Goal: Task Accomplishment & Management: Manage account settings

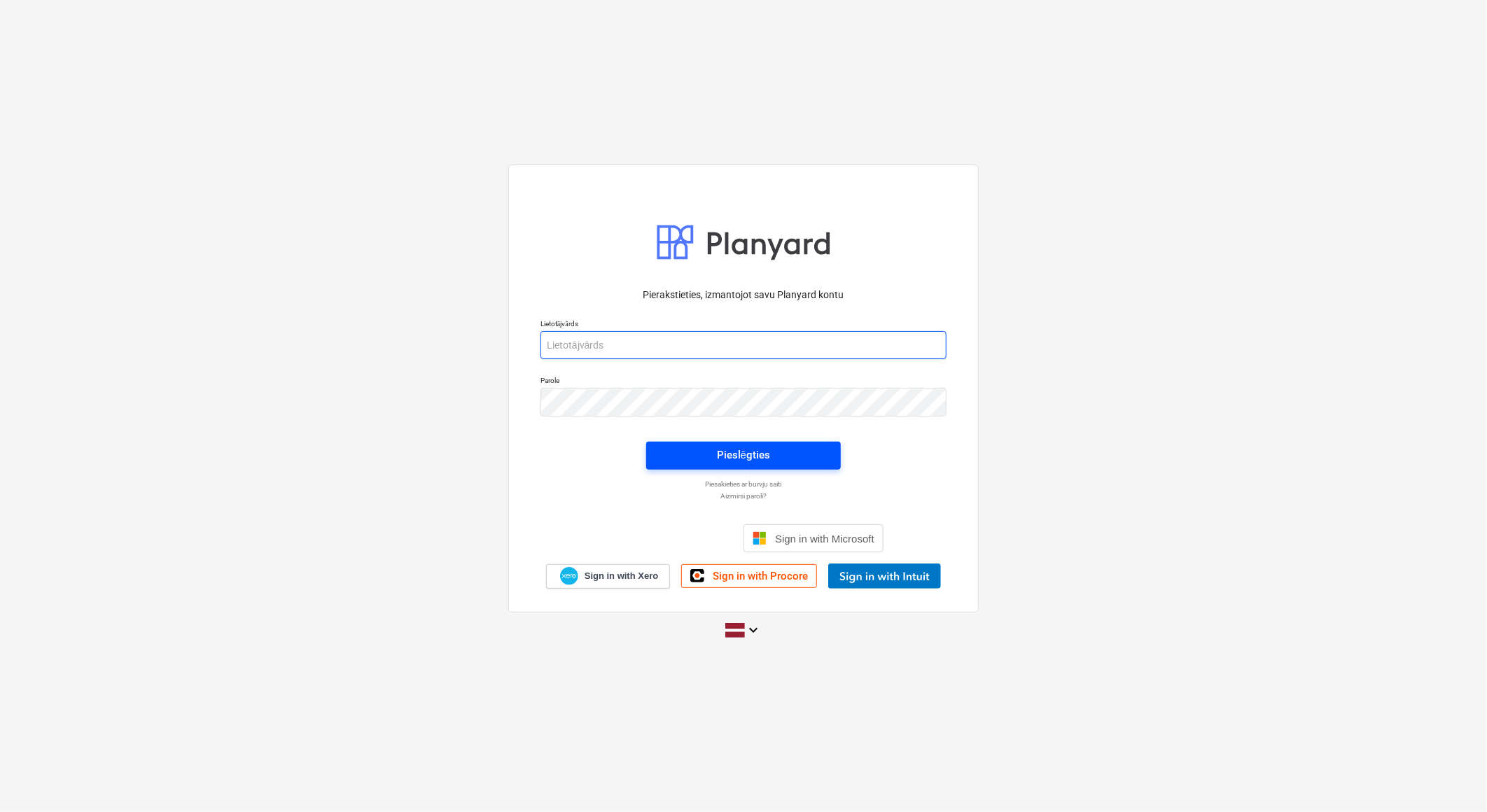
type input "[PERSON_NAME][EMAIL_ADDRESS][DOMAIN_NAME]"
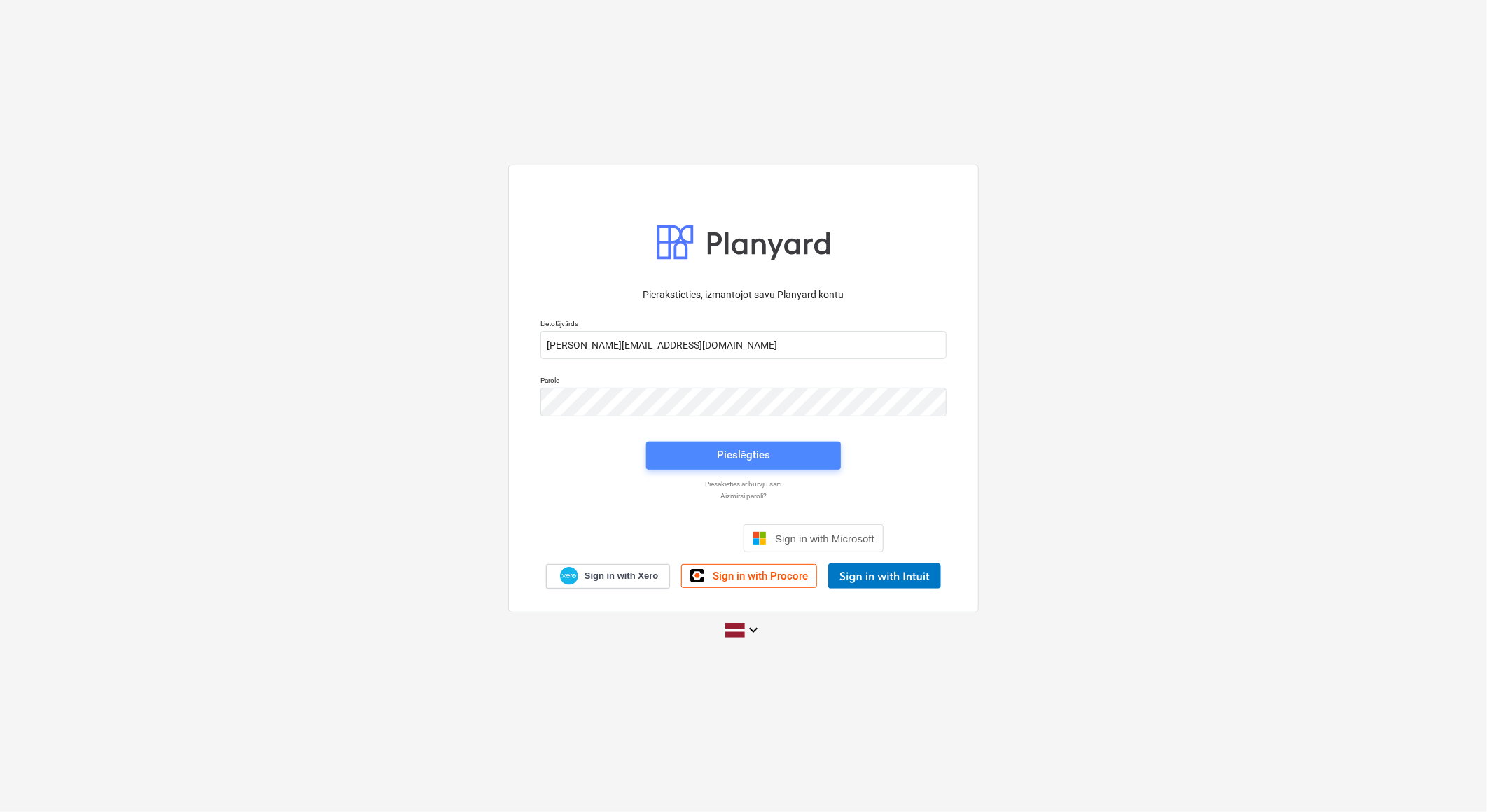
click at [785, 453] on span "Pieslēgties" at bounding box center [744, 455] width 161 height 18
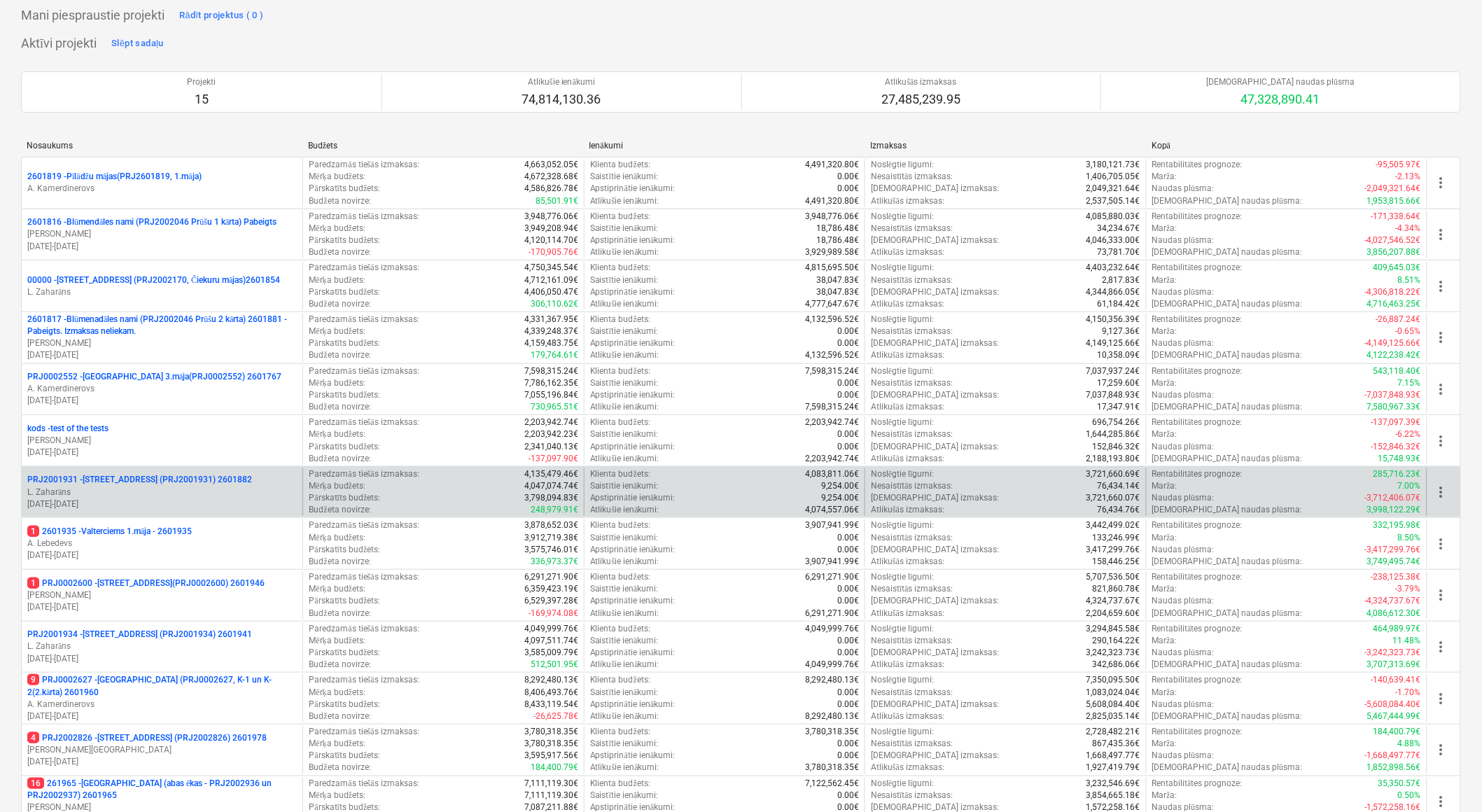
scroll to position [78, 0]
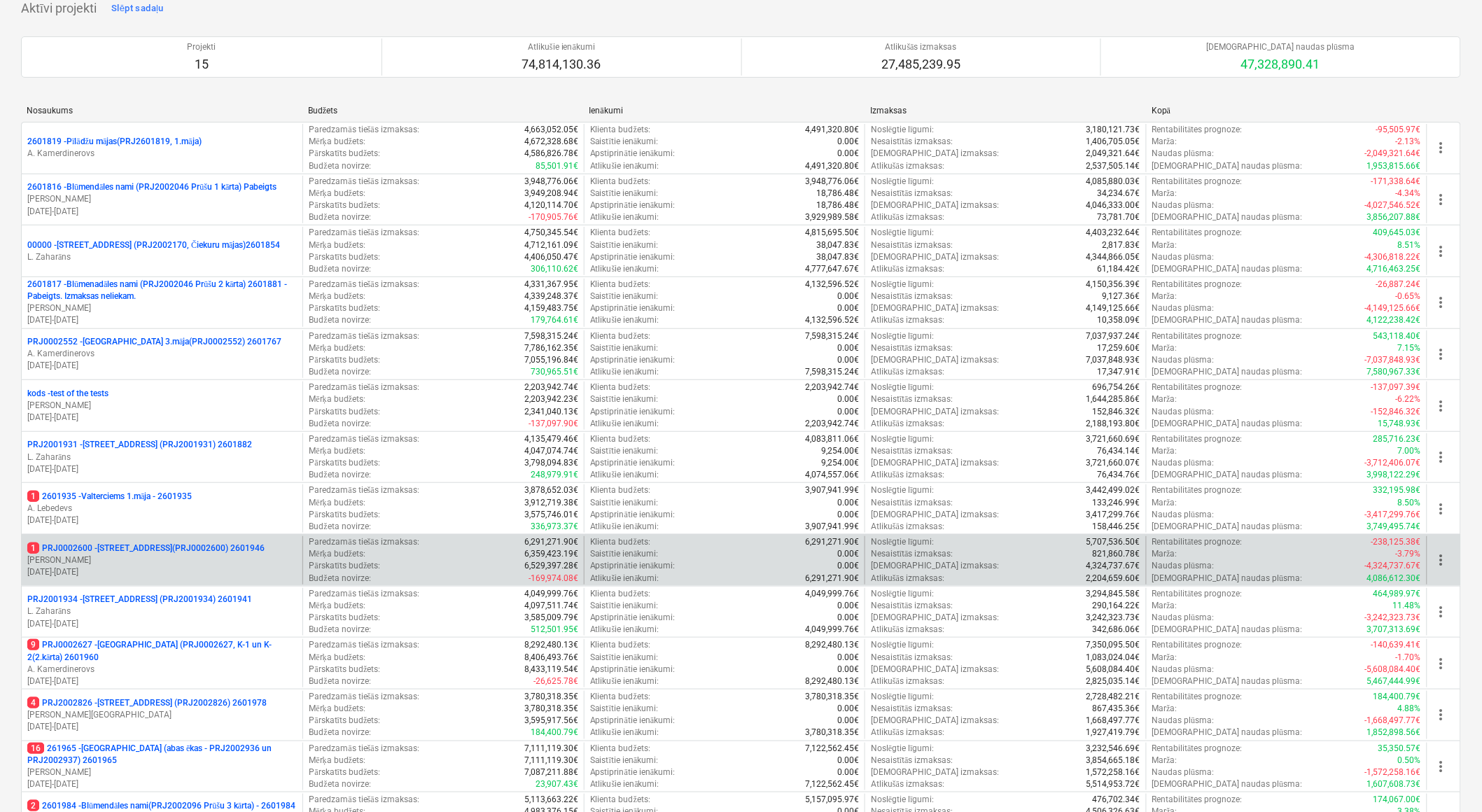
click at [93, 548] on p "1 PRJ0002600 - [STREET_ADDRESS](PRJ0002600) 2601946" at bounding box center [145, 549] width 238 height 12
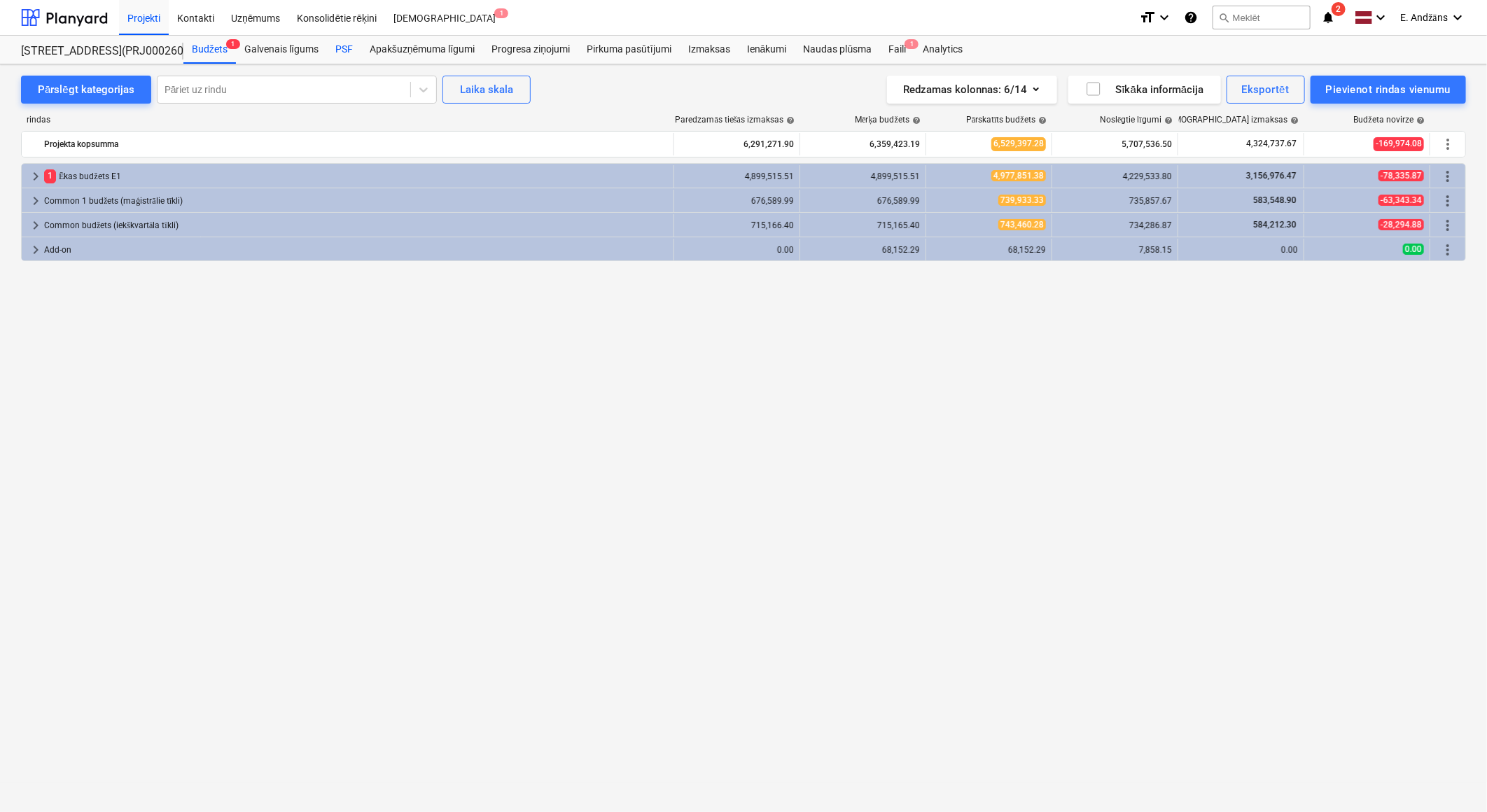
click at [347, 46] on div "PSF" at bounding box center [344, 50] width 35 height 28
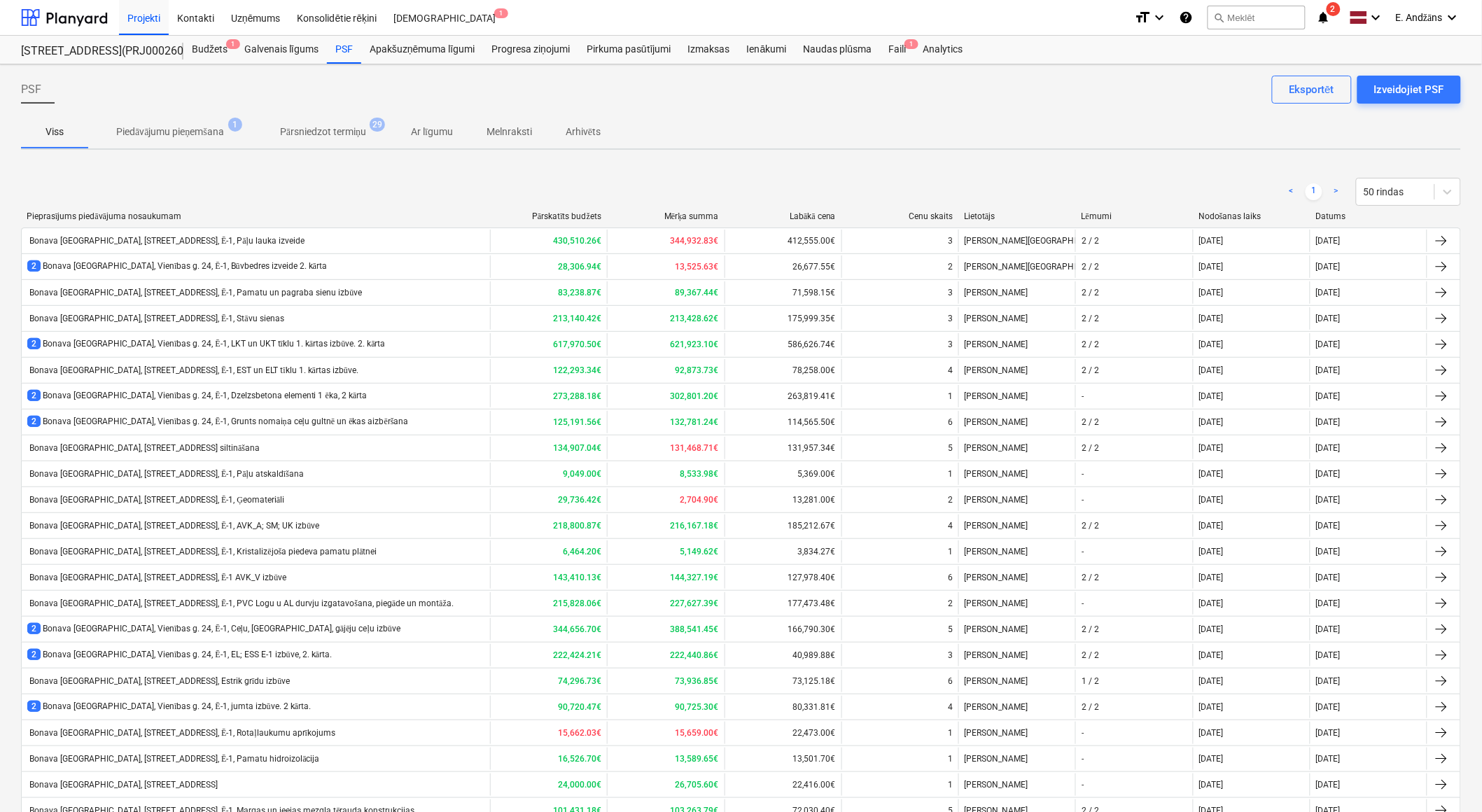
click at [1325, 17] on icon "notifications" at bounding box center [1324, 17] width 14 height 17
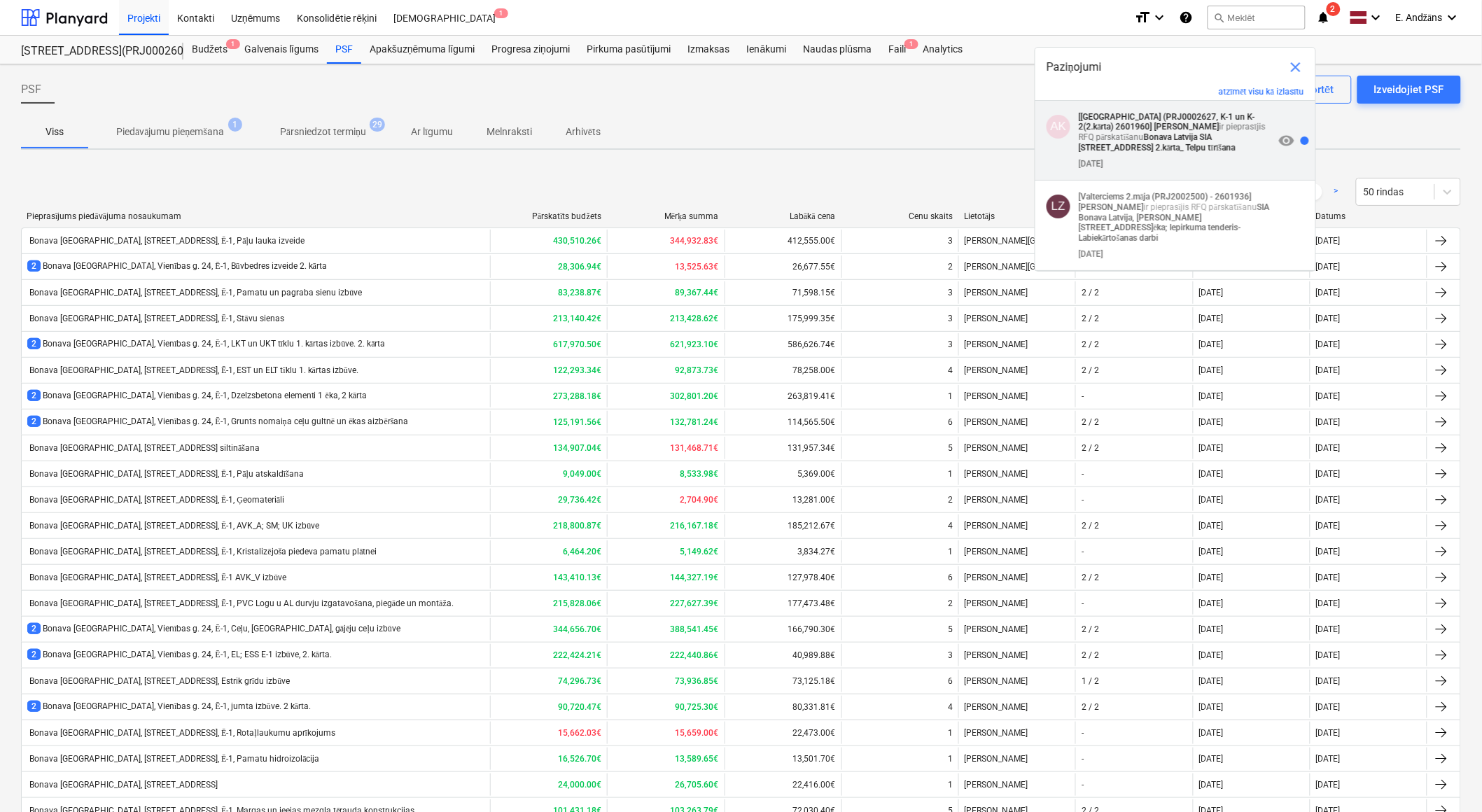
click at [1155, 124] on strong "[PERSON_NAME]" at bounding box center [1188, 127] width 66 height 10
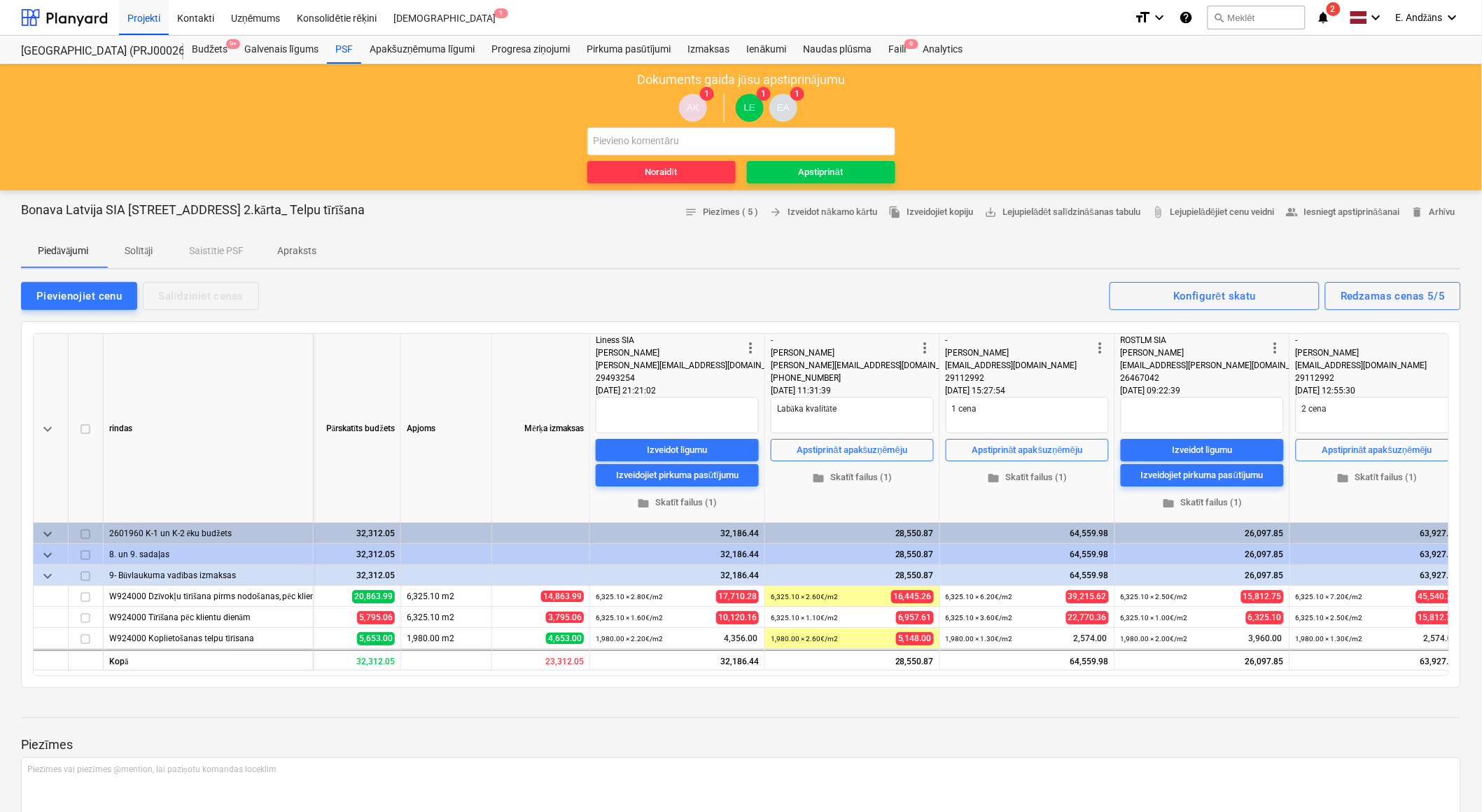
scroll to position [0, 103]
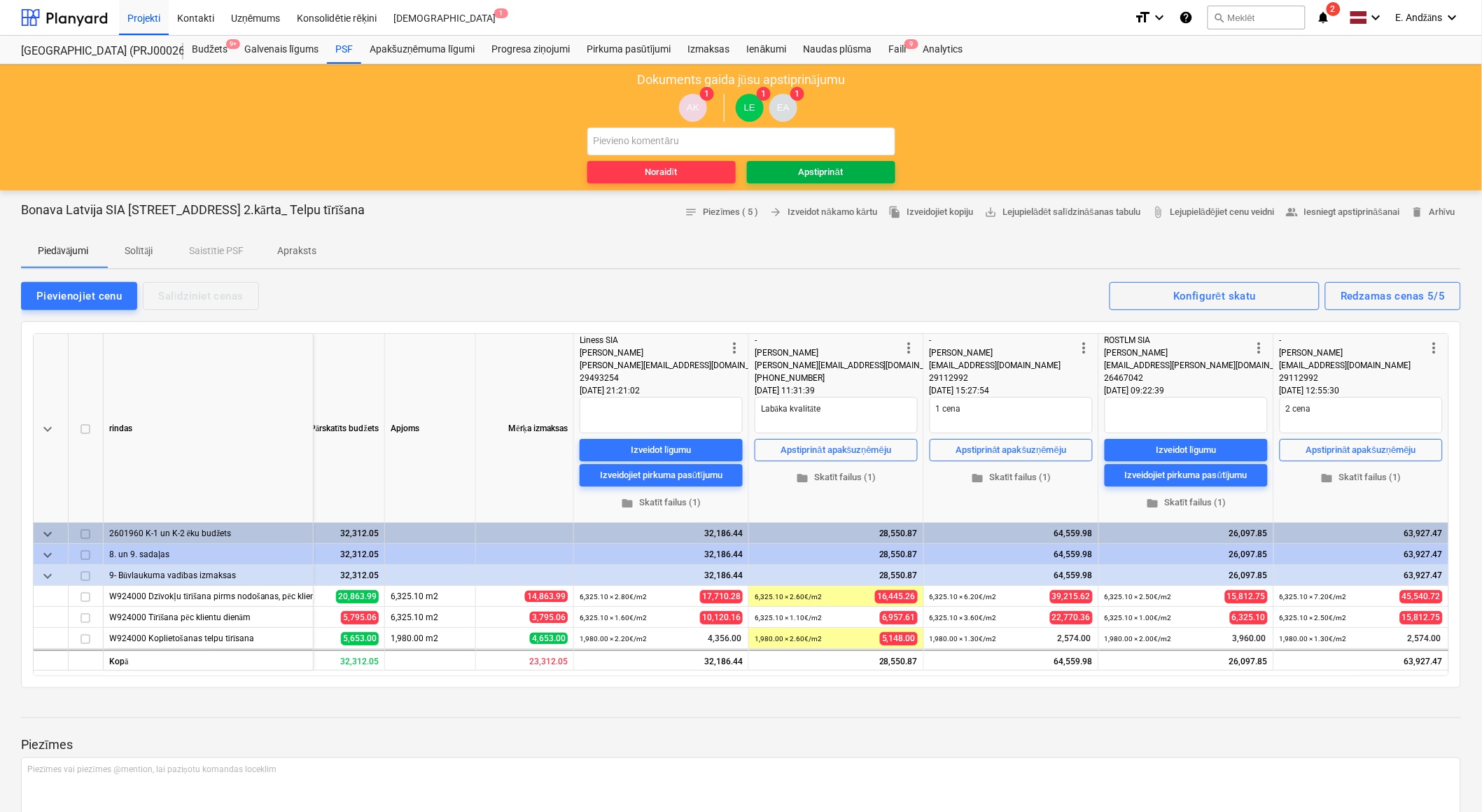
click at [794, 170] on span "Apstiprināt" at bounding box center [821, 173] width 137 height 16
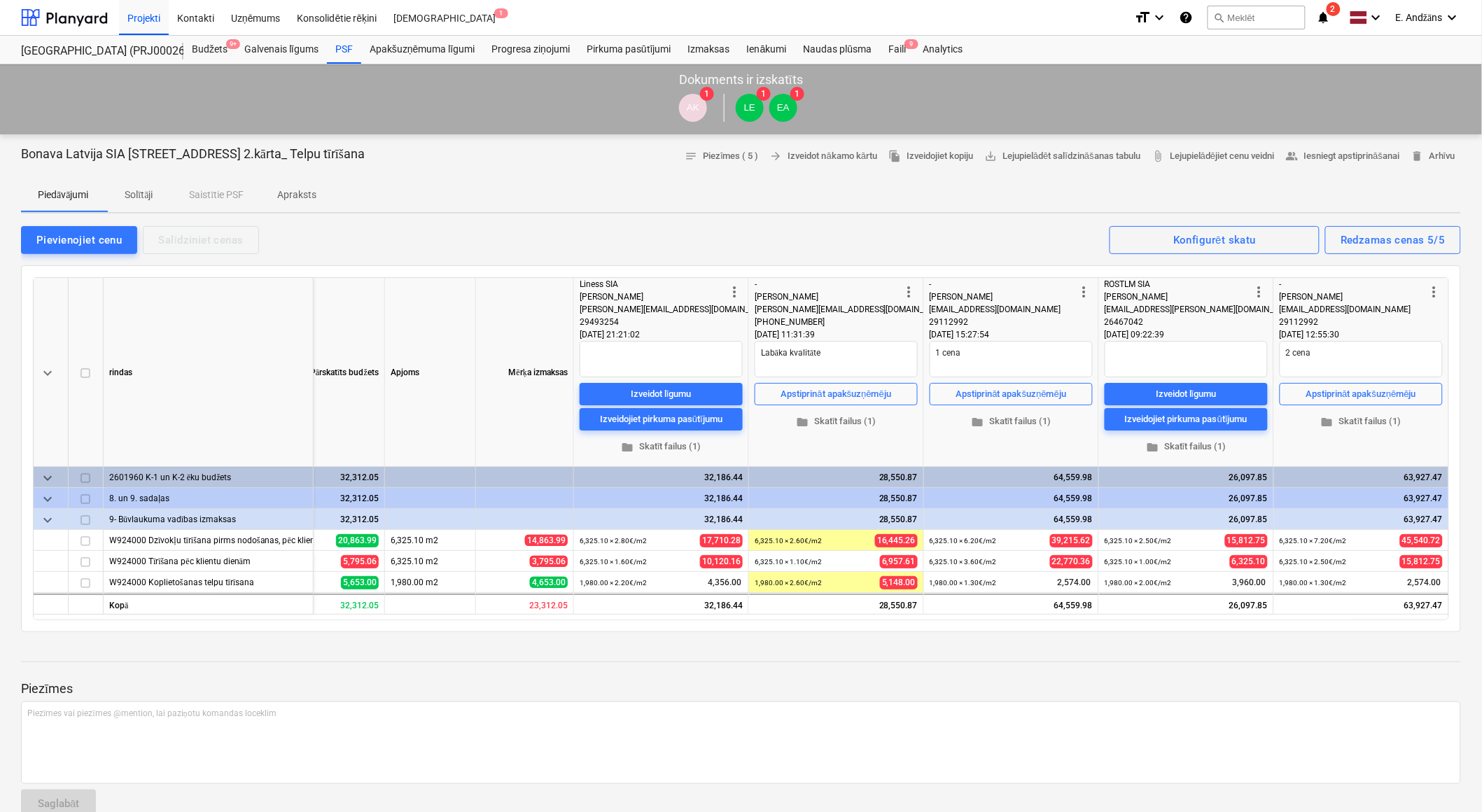
click at [1177, 105] on div "AK 1 LE 1 EA 1" at bounding box center [741, 107] width 1468 height 39
click at [1325, 13] on icon "notifications" at bounding box center [1324, 17] width 14 height 17
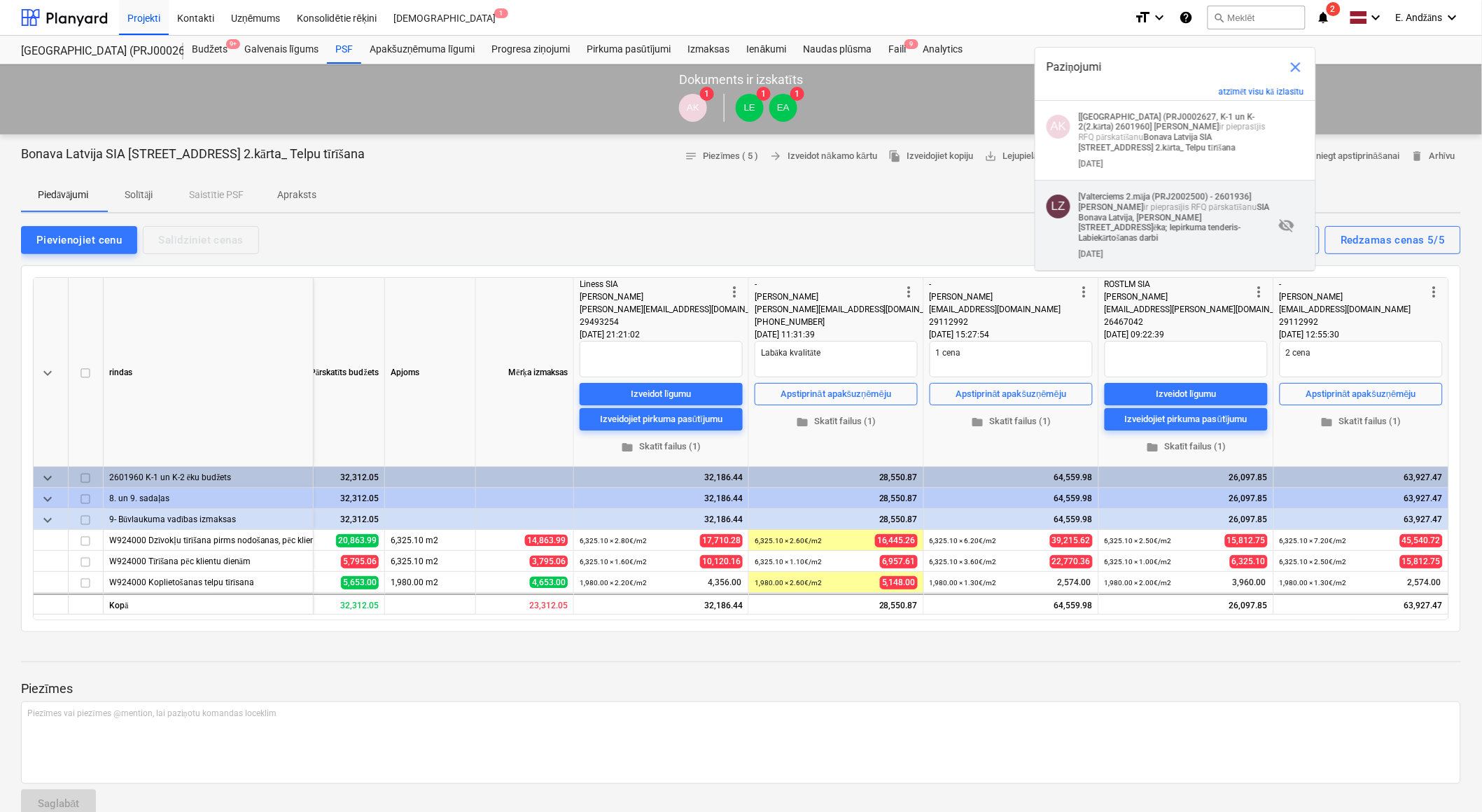
click at [1117, 215] on strong "SIA Bonava Latvija, [PERSON_NAME][STREET_ADDRESS]ēka; Iepirkuma tenderis- Labie…" at bounding box center [1175, 223] width 191 height 41
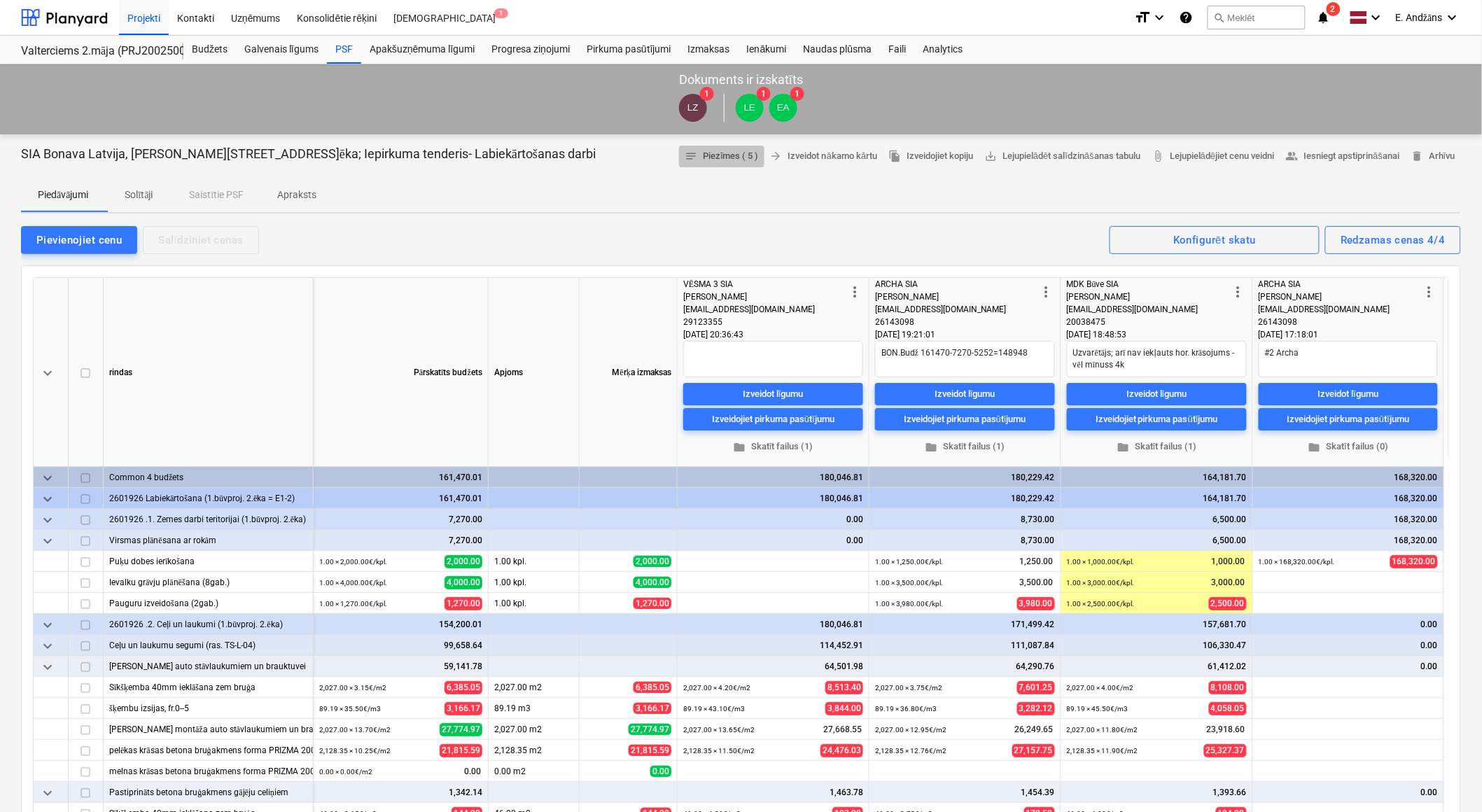
click at [712, 158] on span "notes Piezīmes ( 5 )" at bounding box center [722, 156] width 75 height 16
click at [1321, 15] on icon "notifications" at bounding box center [1324, 17] width 14 height 17
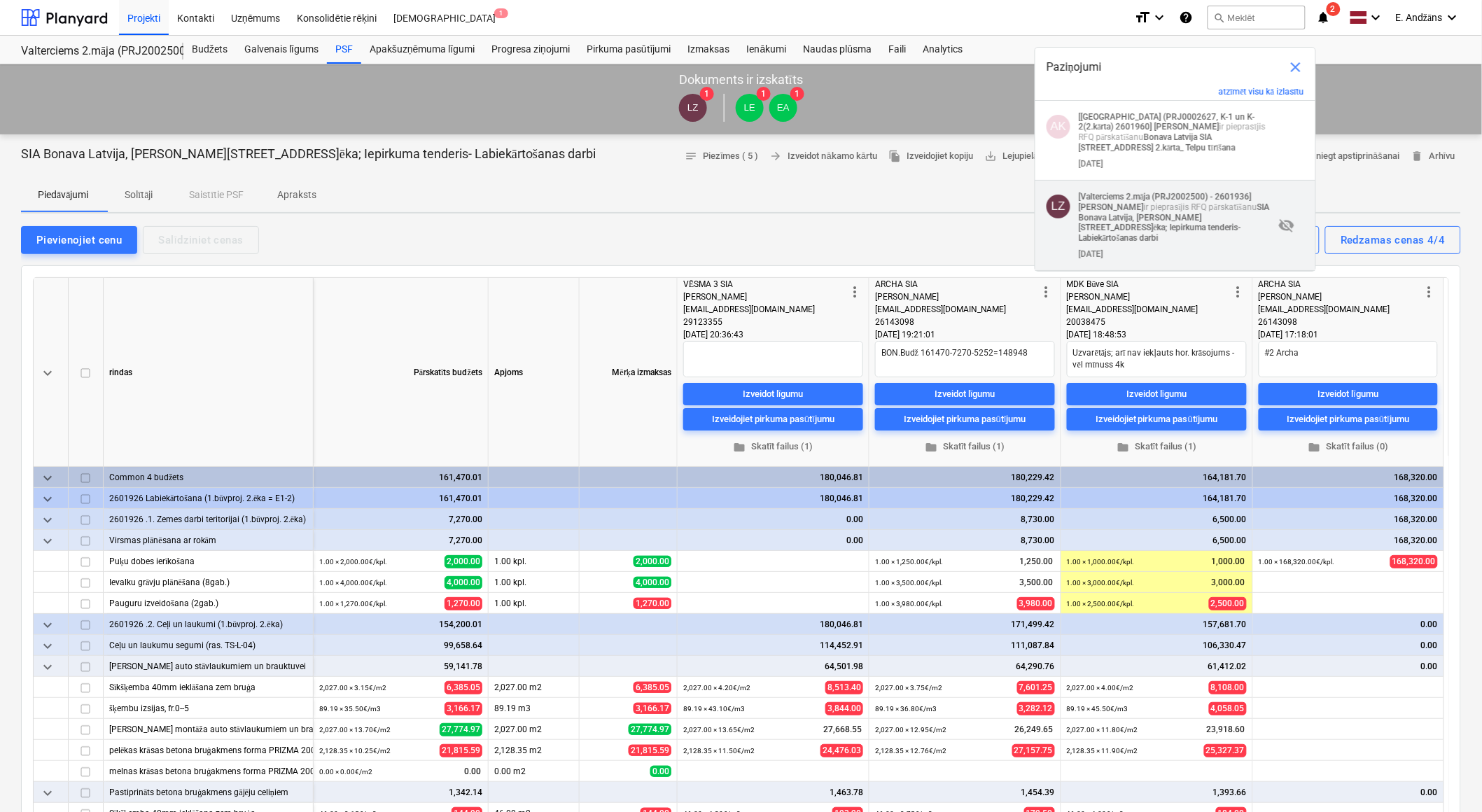
click at [1184, 200] on p "[Valterciems 2.māja (PRJ2002500) - 2601936] [PERSON_NAME] ir pieprasījis RFQ pā…" at bounding box center [1177, 218] width 196 height 52
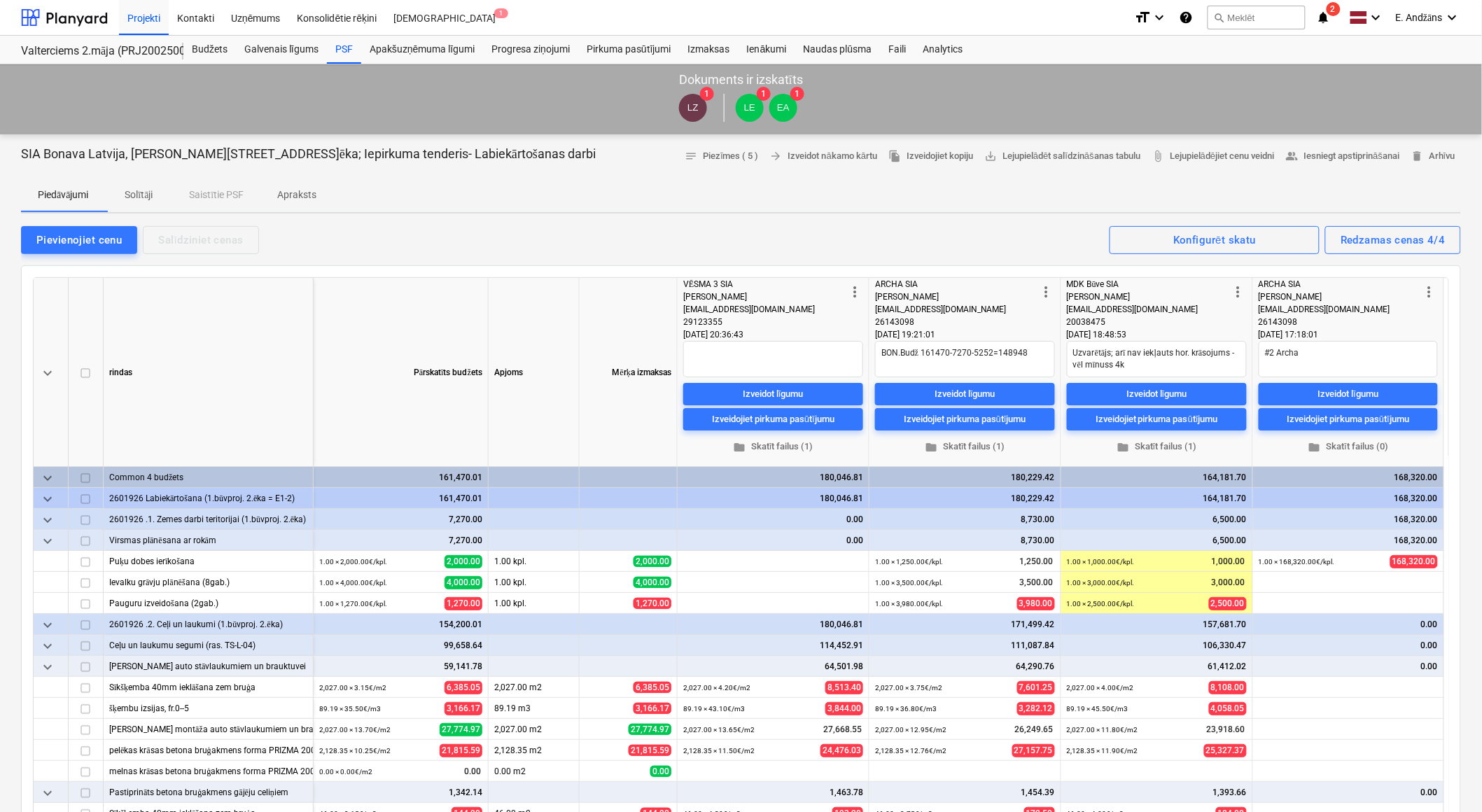
click at [1329, 11] on span "2" at bounding box center [1334, 9] width 14 height 14
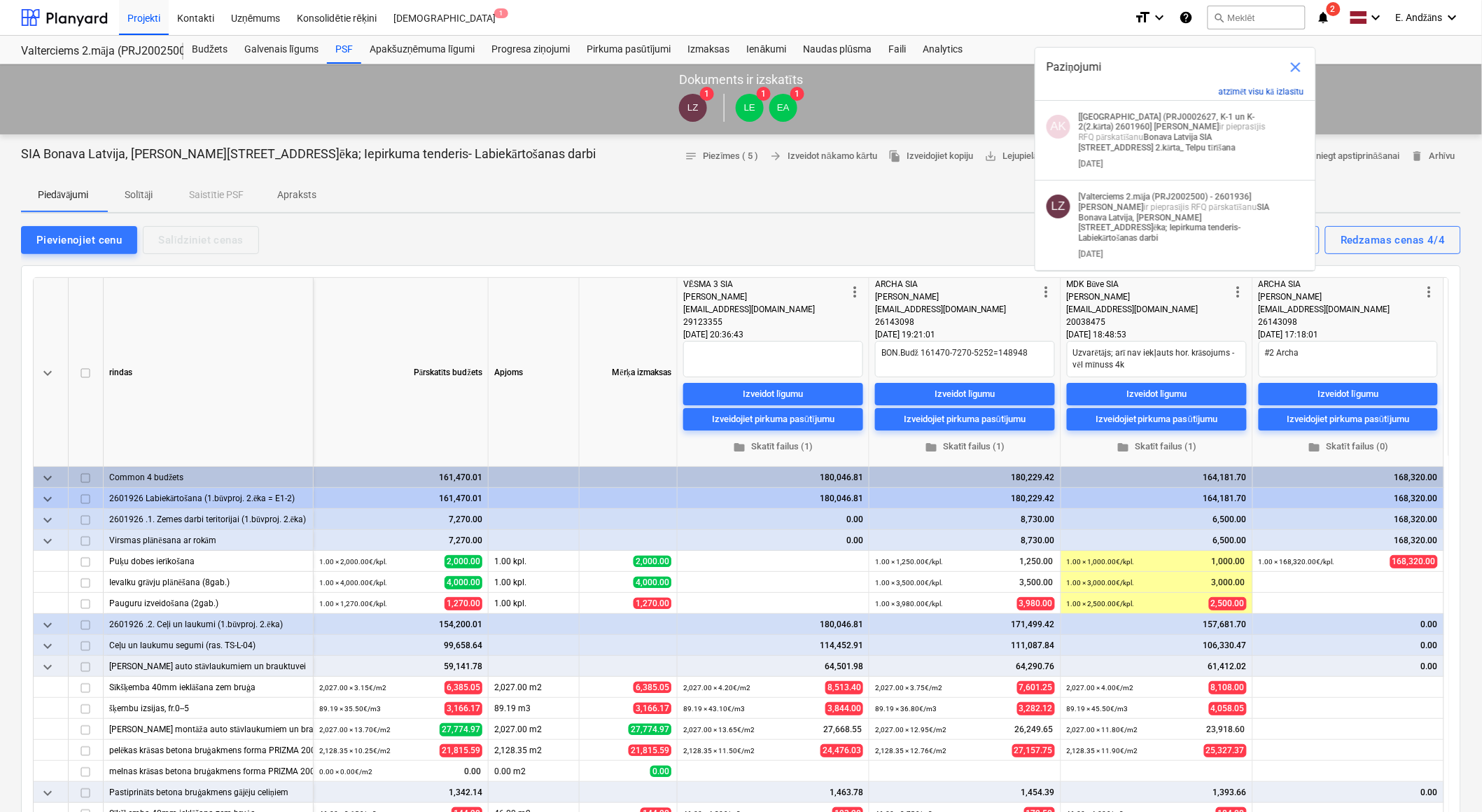
click at [1281, 91] on button "atzīmēt visu kā izlasītu" at bounding box center [1261, 91] width 85 height 11
click at [1295, 68] on span "close" at bounding box center [1296, 67] width 17 height 17
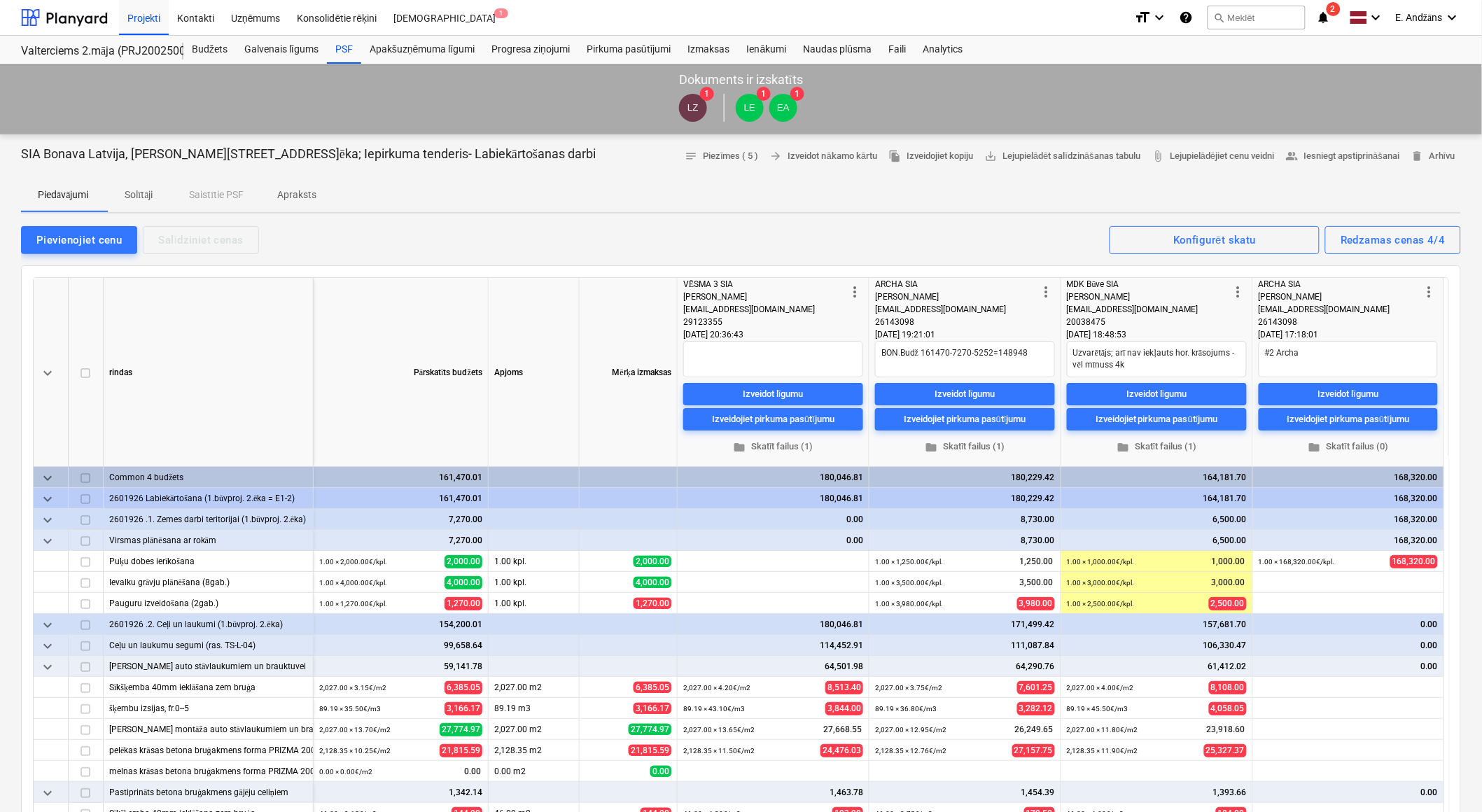
click at [1333, 8] on span "2" at bounding box center [1334, 9] width 14 height 14
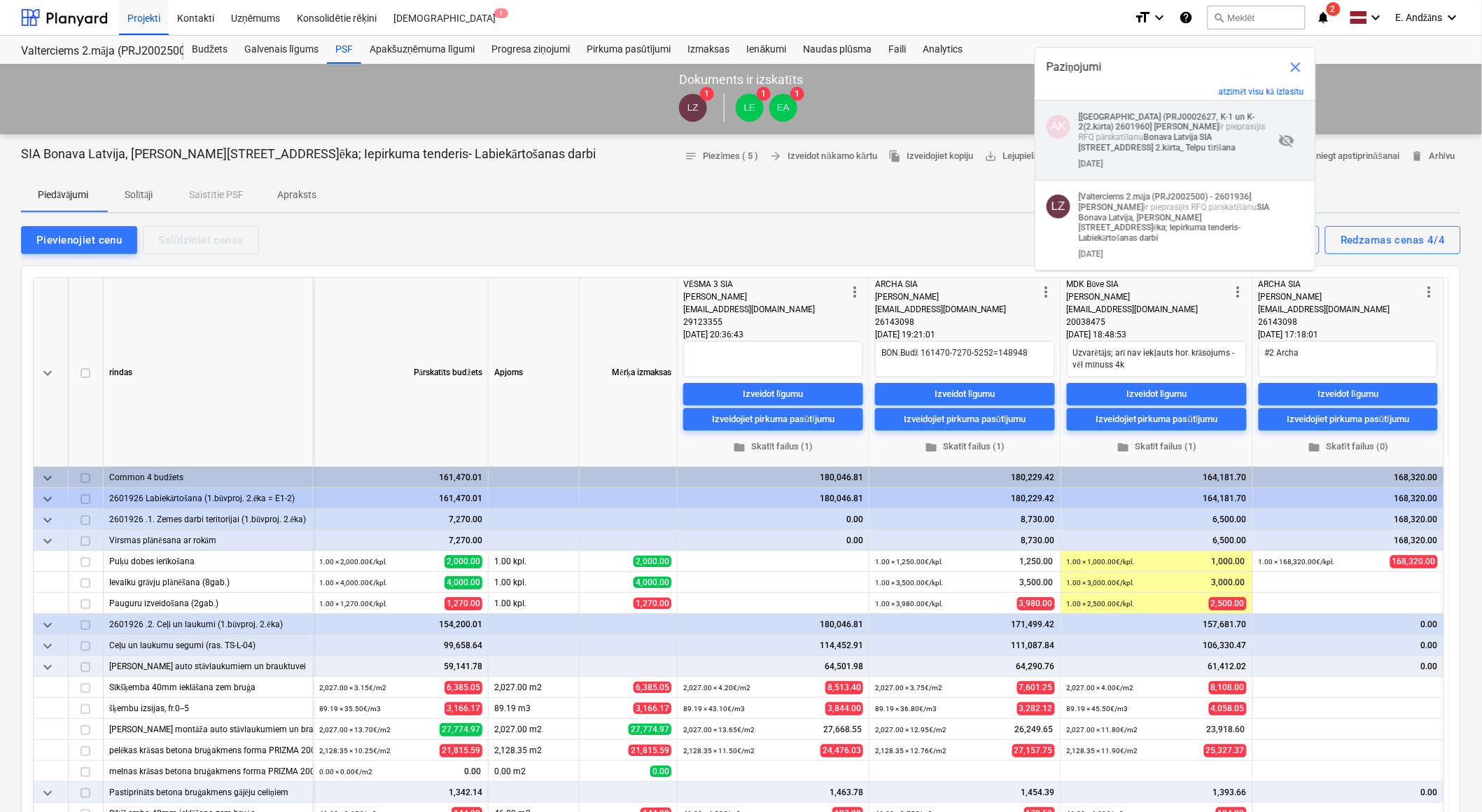
click at [1196, 122] on strong "[PERSON_NAME]" at bounding box center [1188, 127] width 66 height 10
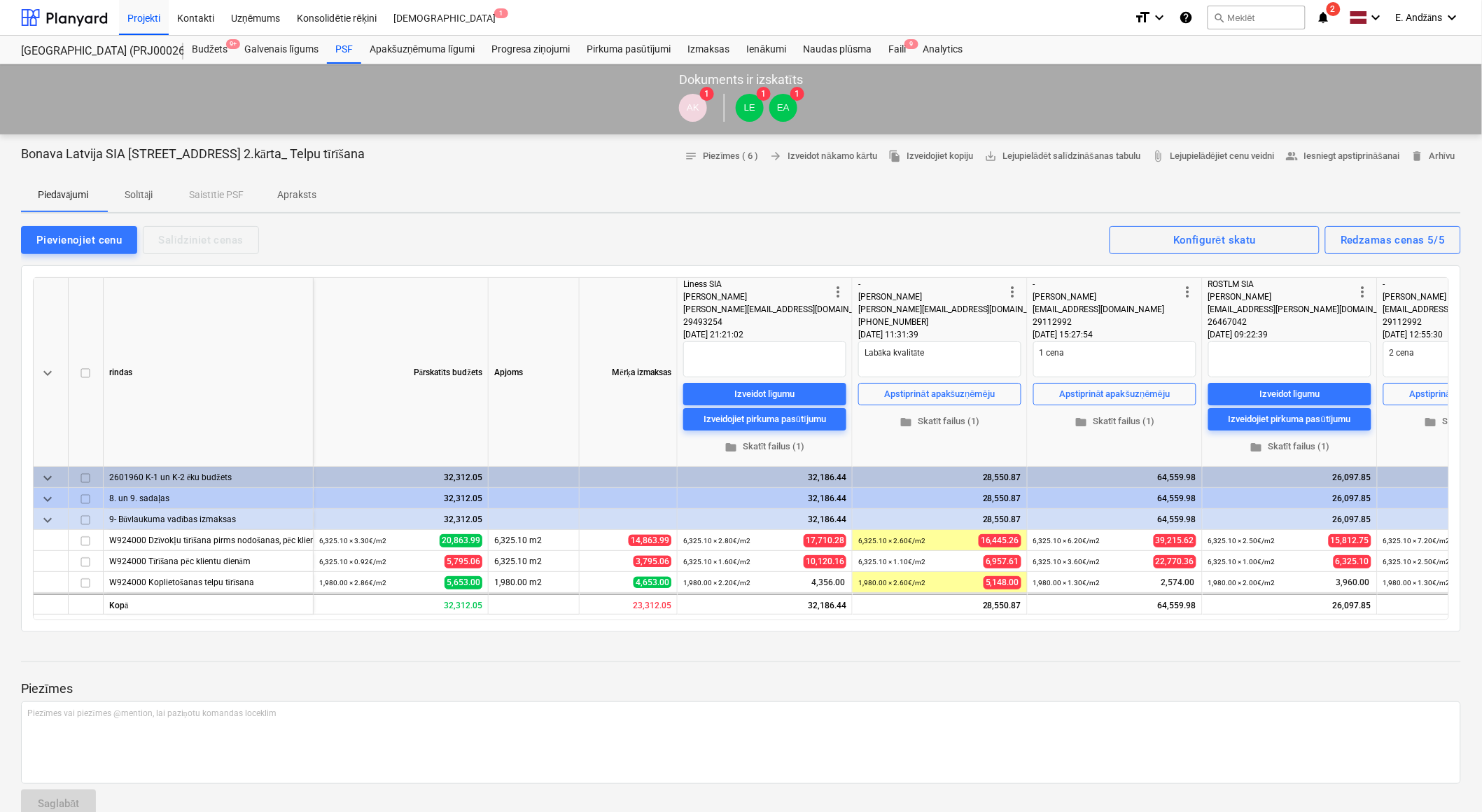
click at [1323, 18] on icon "notifications" at bounding box center [1324, 17] width 14 height 17
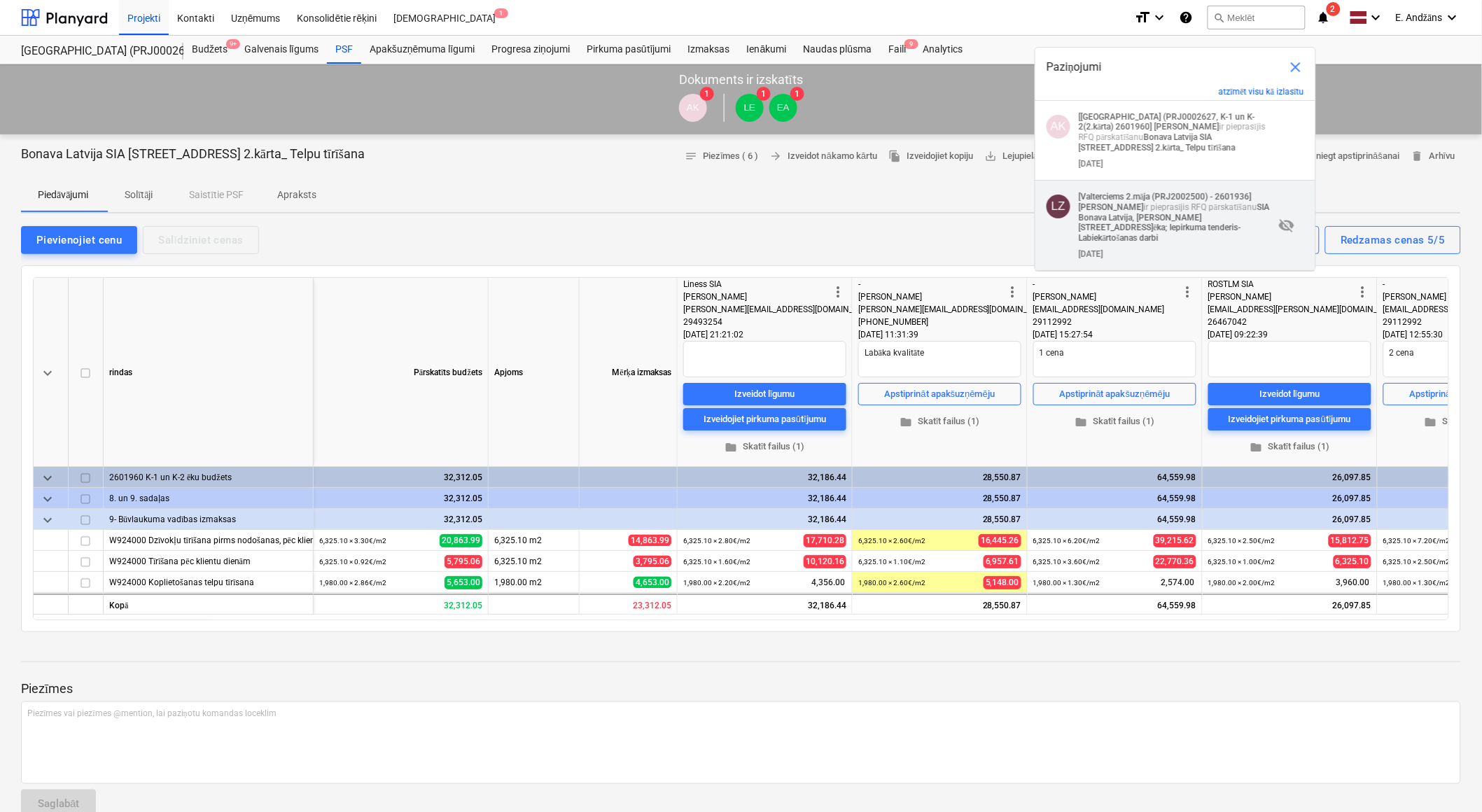
click at [1200, 219] on strong "SIA Bonava Latvija, [PERSON_NAME][STREET_ADDRESS]ēka; Iepirkuma tenderis- Labie…" at bounding box center [1175, 223] width 191 height 41
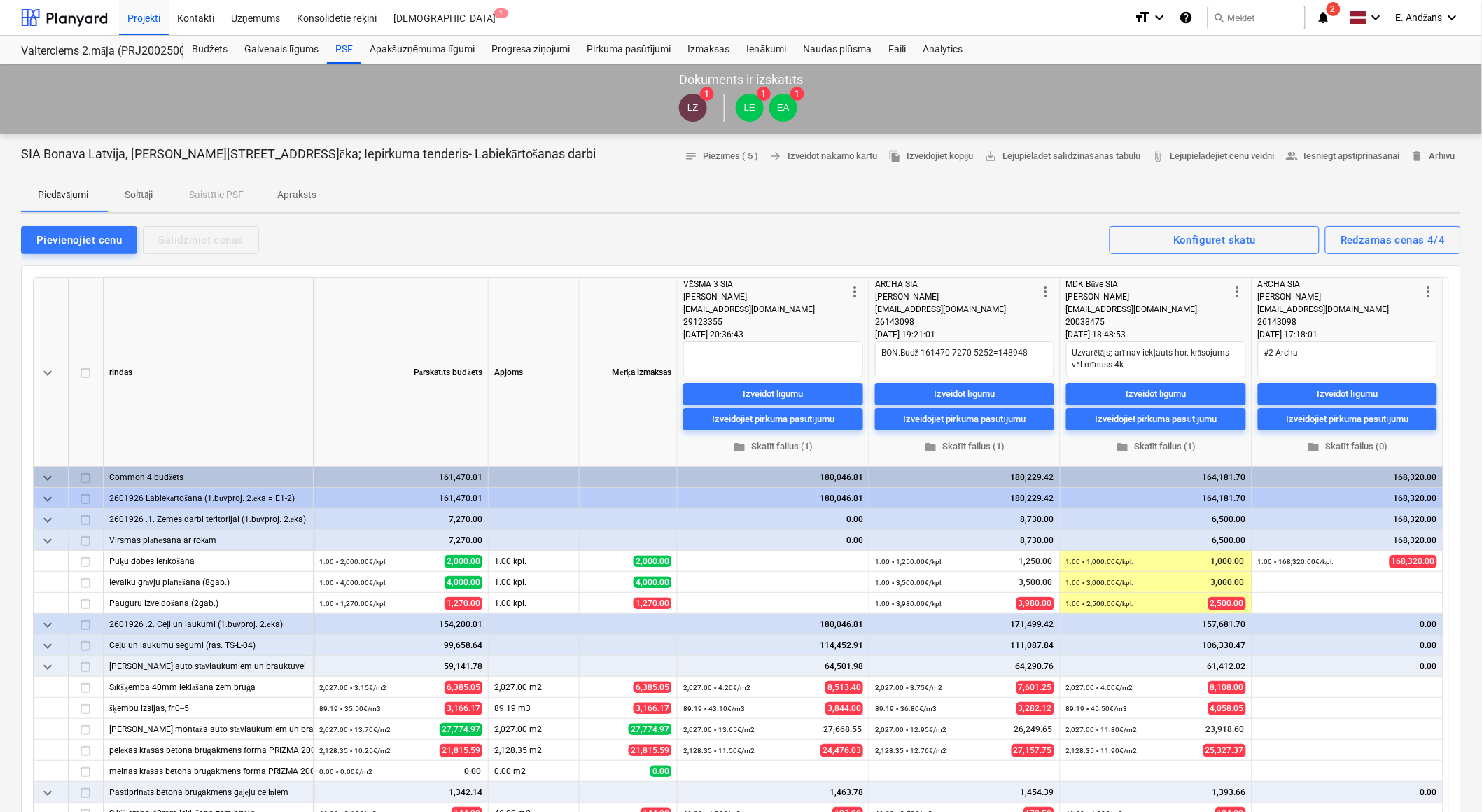
type textarea "x"
click at [1418, 16] on span "E. Andžāns" at bounding box center [1419, 18] width 47 height 12
